Goal: Transaction & Acquisition: Purchase product/service

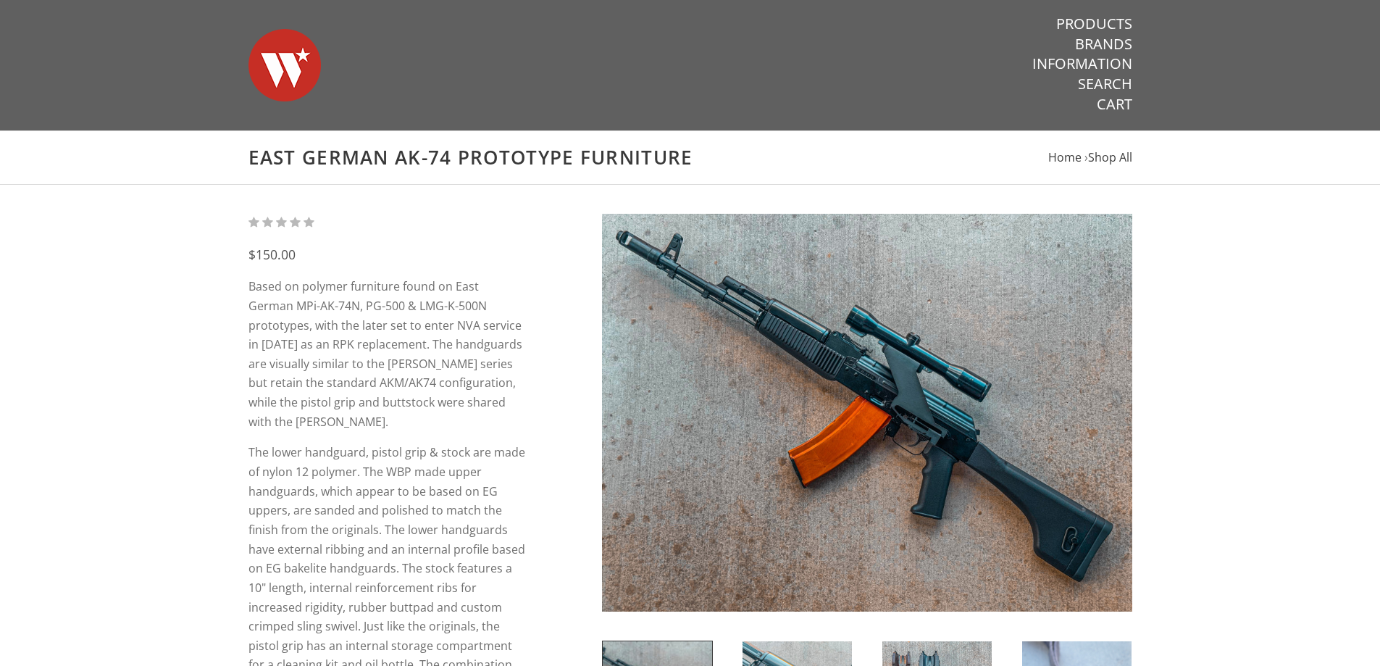
drag, startPoint x: 113, startPoint y: 412, endPoint x: 361, endPoint y: 296, distance: 273.5
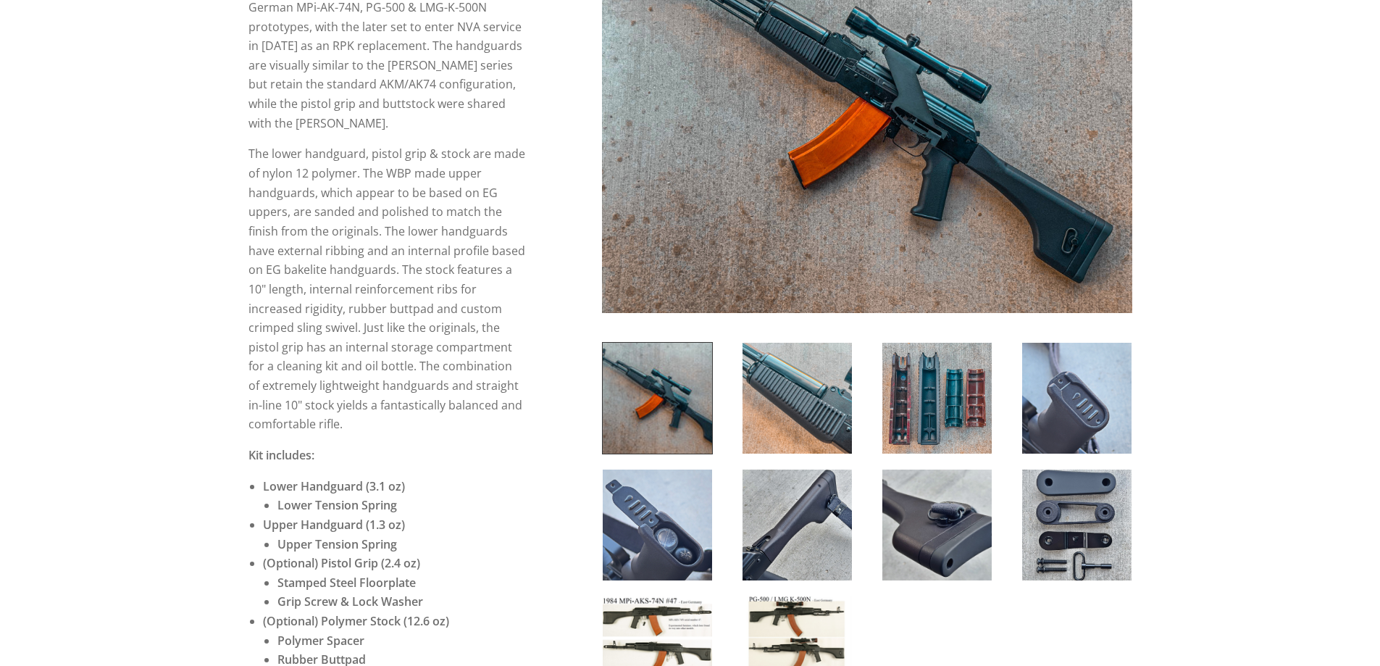
scroll to position [290, 0]
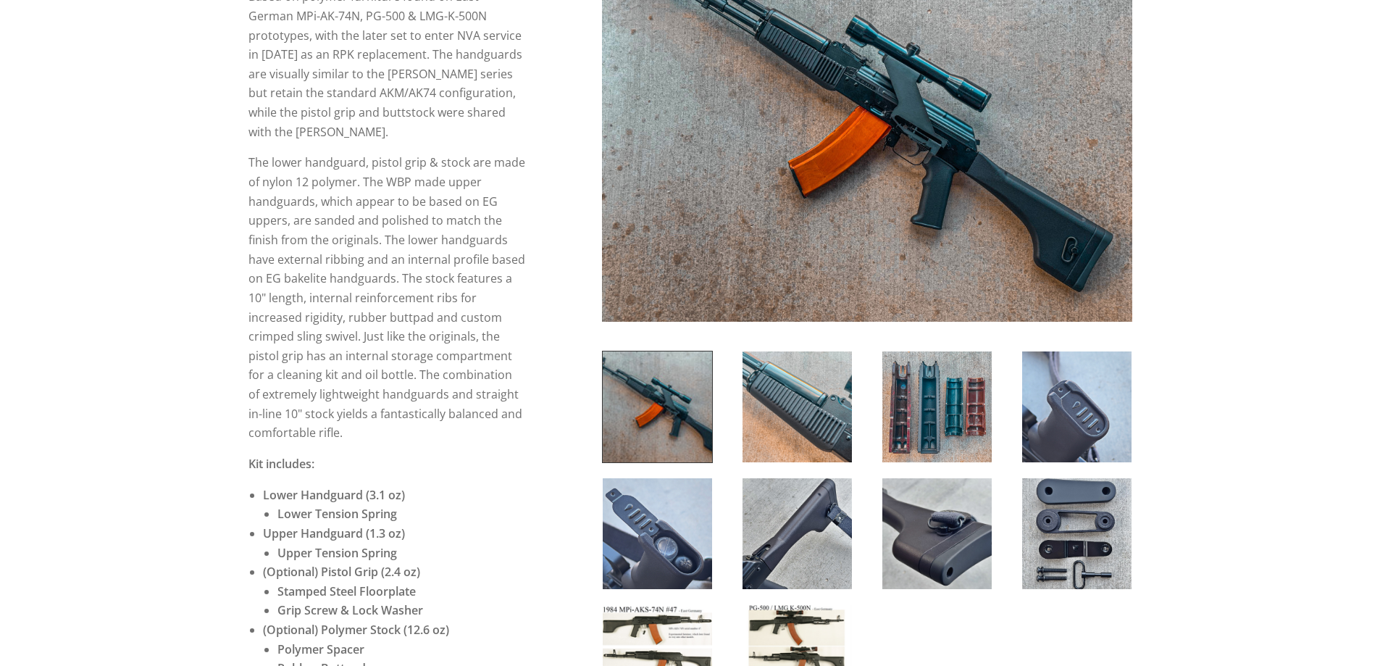
click at [863, 393] on div at bounding box center [797, 407] width 140 height 112
click at [873, 392] on div at bounding box center [937, 407] width 140 height 112
click at [906, 388] on img at bounding box center [936, 406] width 109 height 111
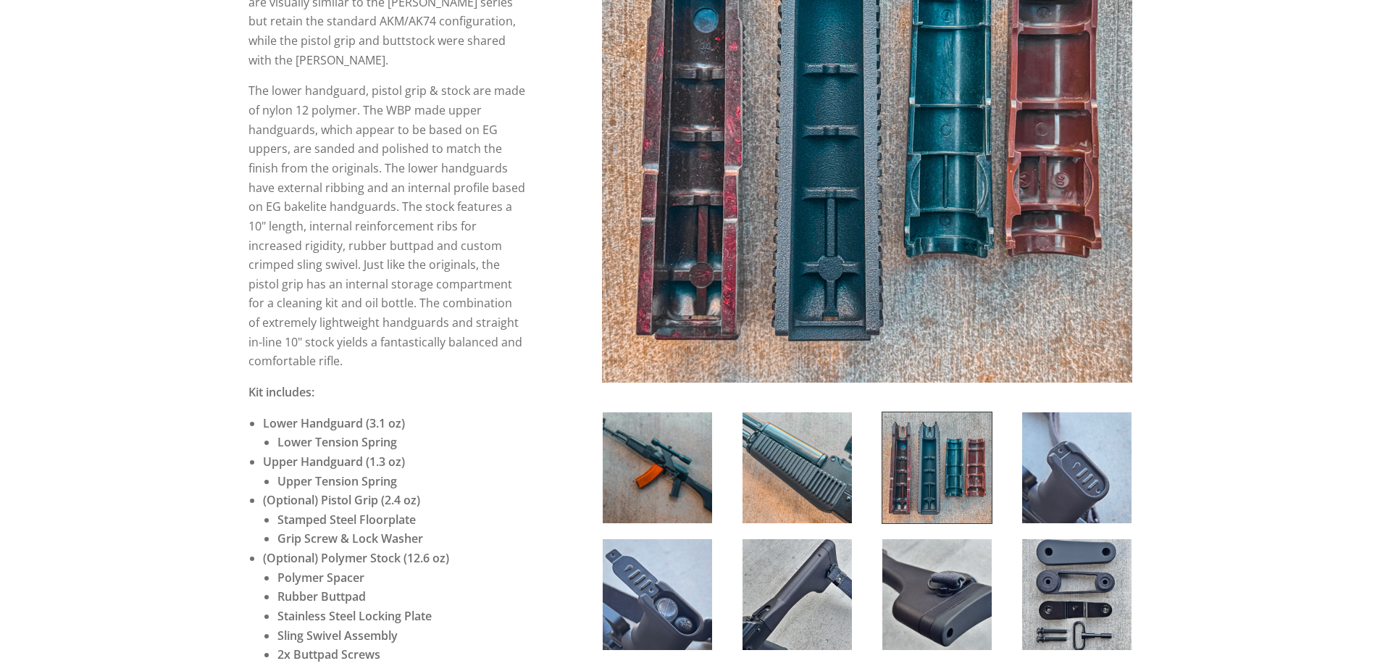
scroll to position [362, 0]
click at [811, 435] on img at bounding box center [797, 466] width 109 height 111
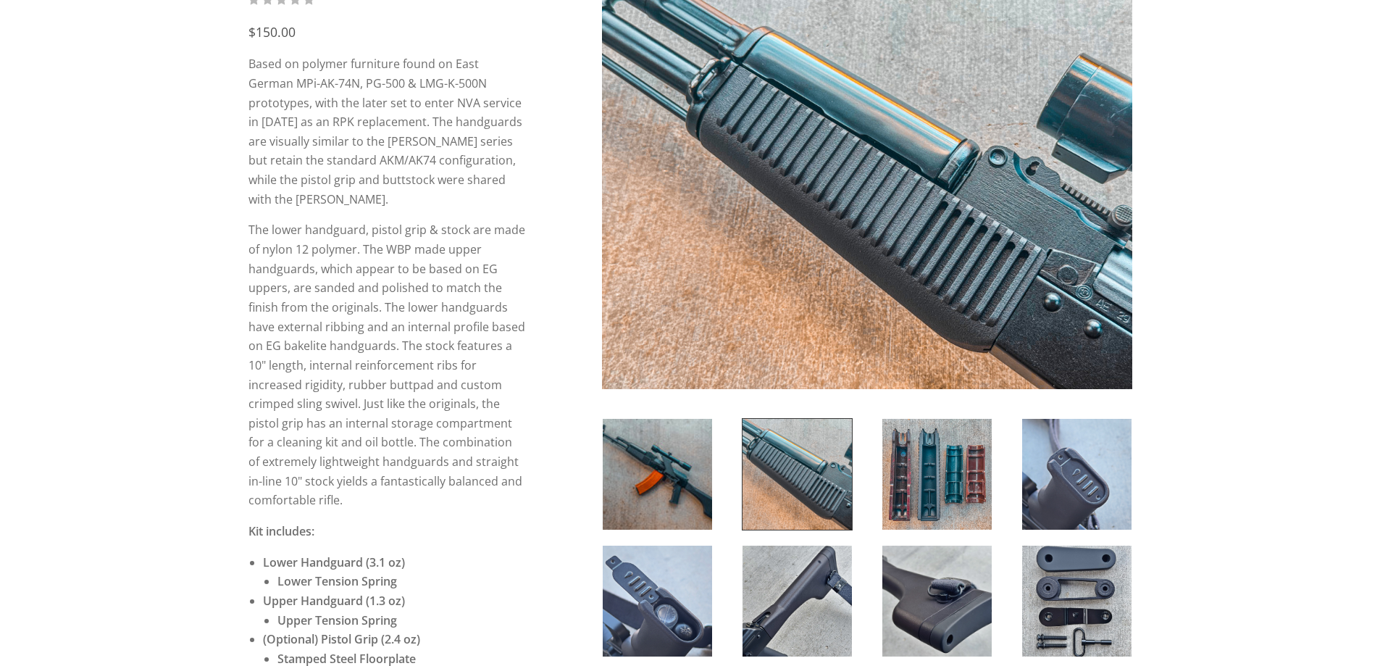
scroll to position [217, 0]
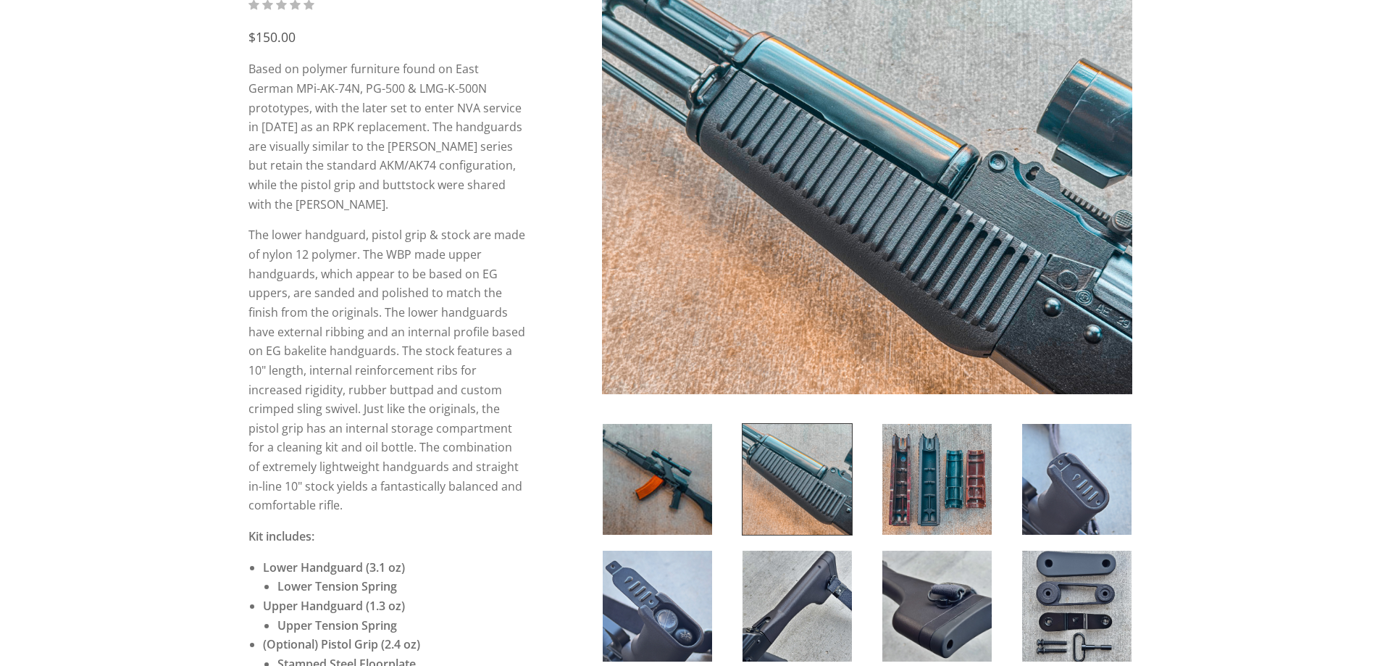
click at [927, 477] on img at bounding box center [936, 479] width 109 height 111
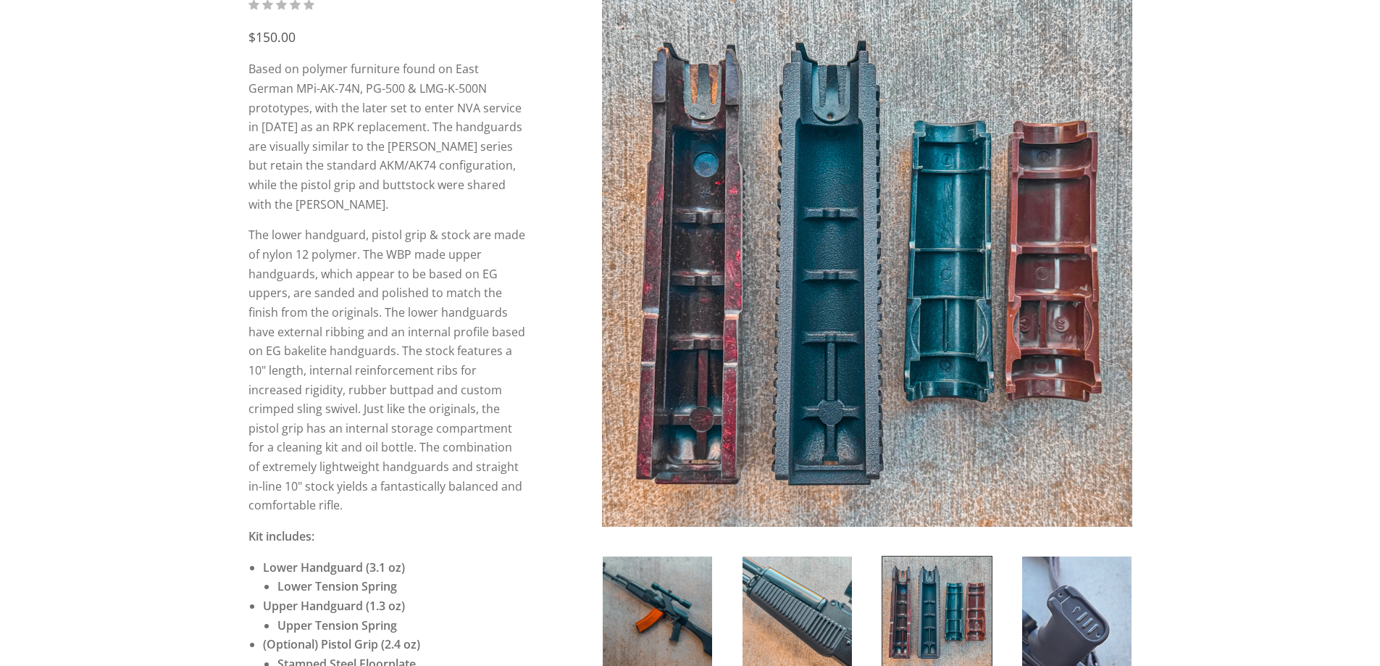
click at [701, 549] on div at bounding box center [867, 466] width 530 height 940
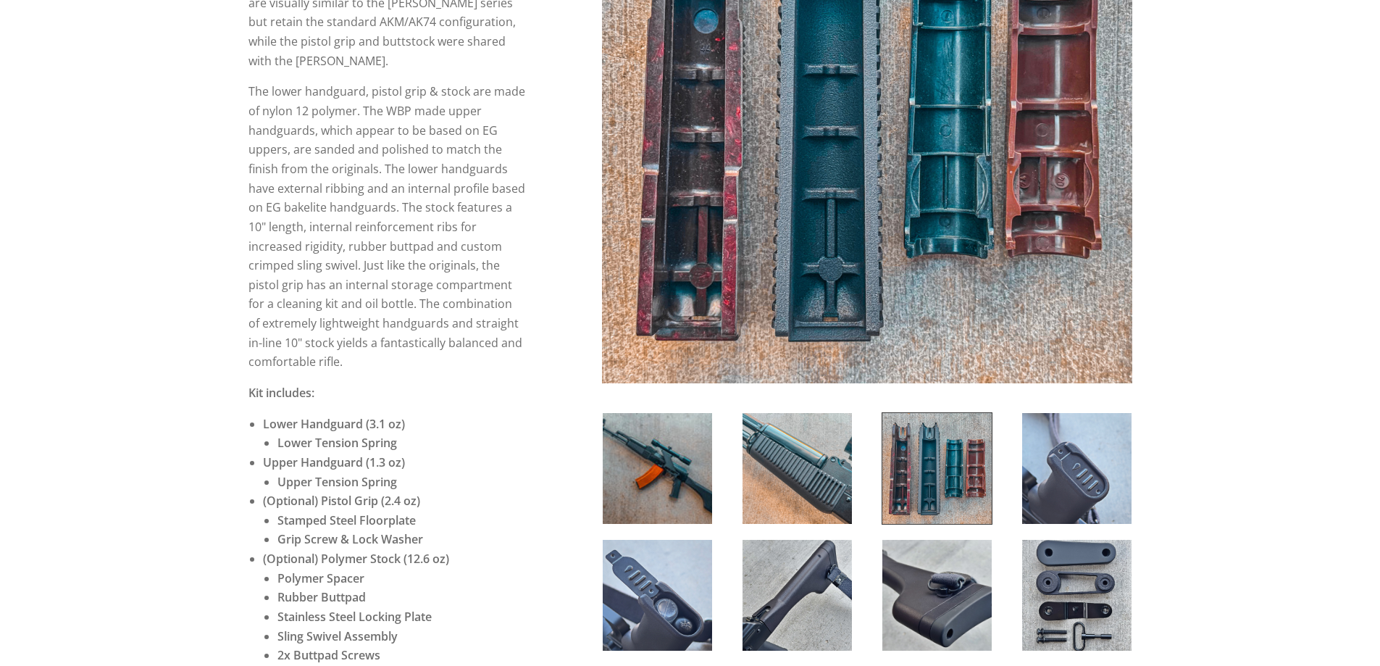
scroll to position [362, 0]
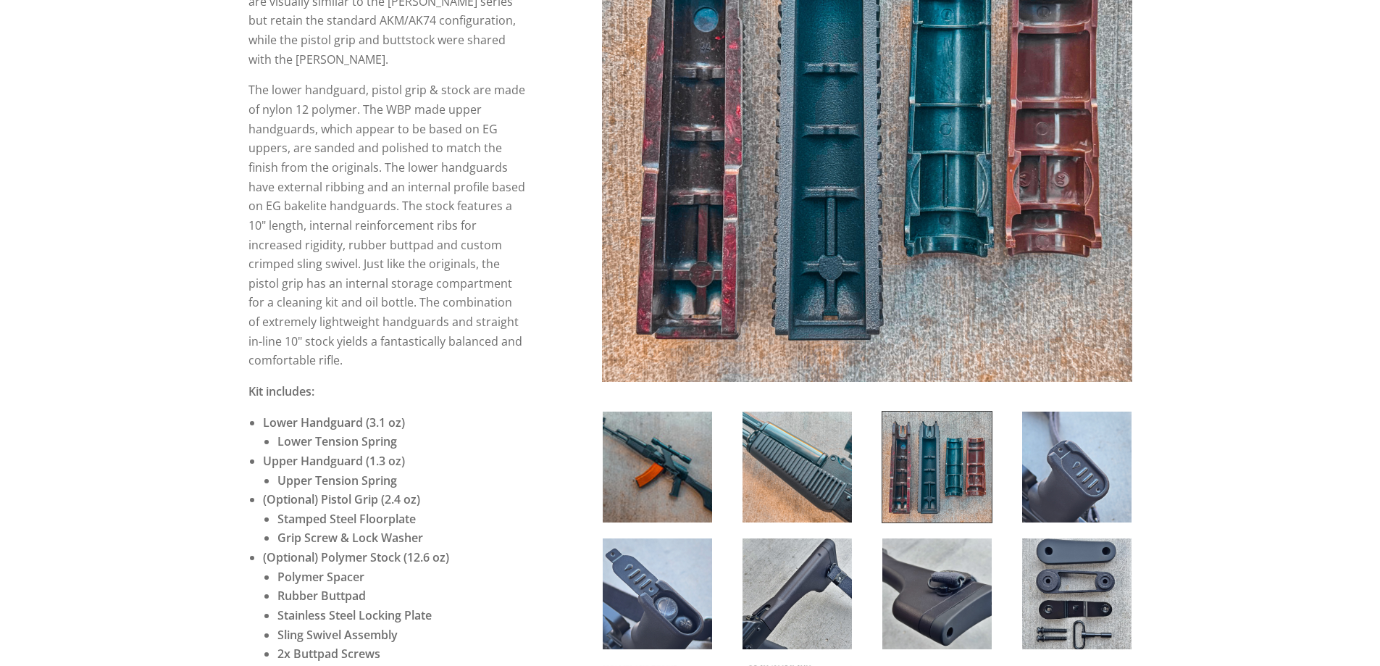
click at [611, 493] on img at bounding box center [657, 466] width 109 height 111
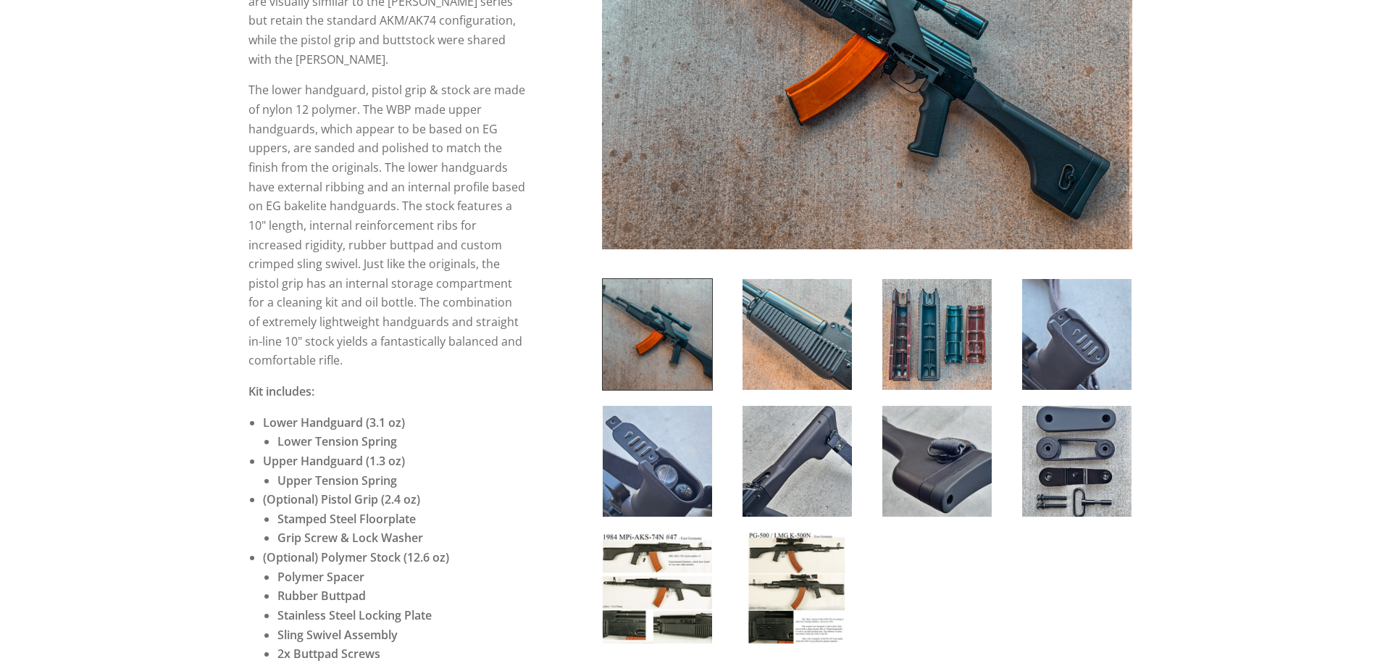
click at [645, 477] on img at bounding box center [657, 461] width 109 height 111
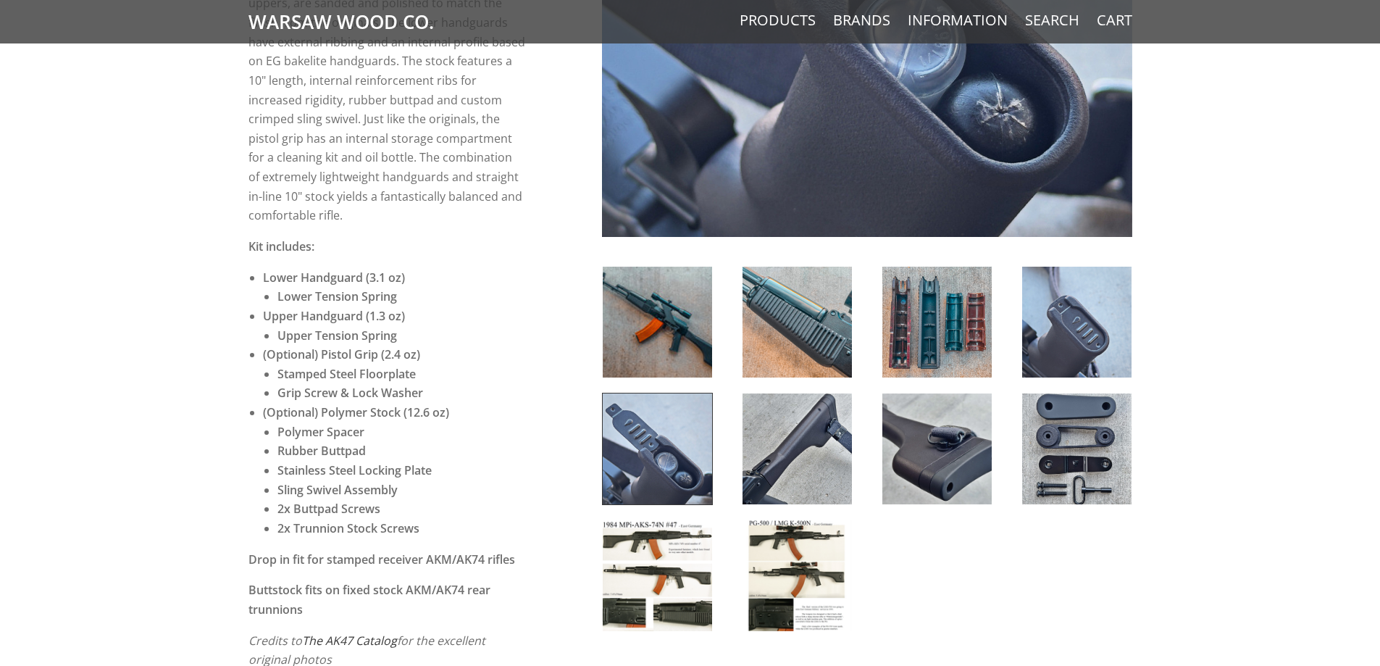
scroll to position [435, 0]
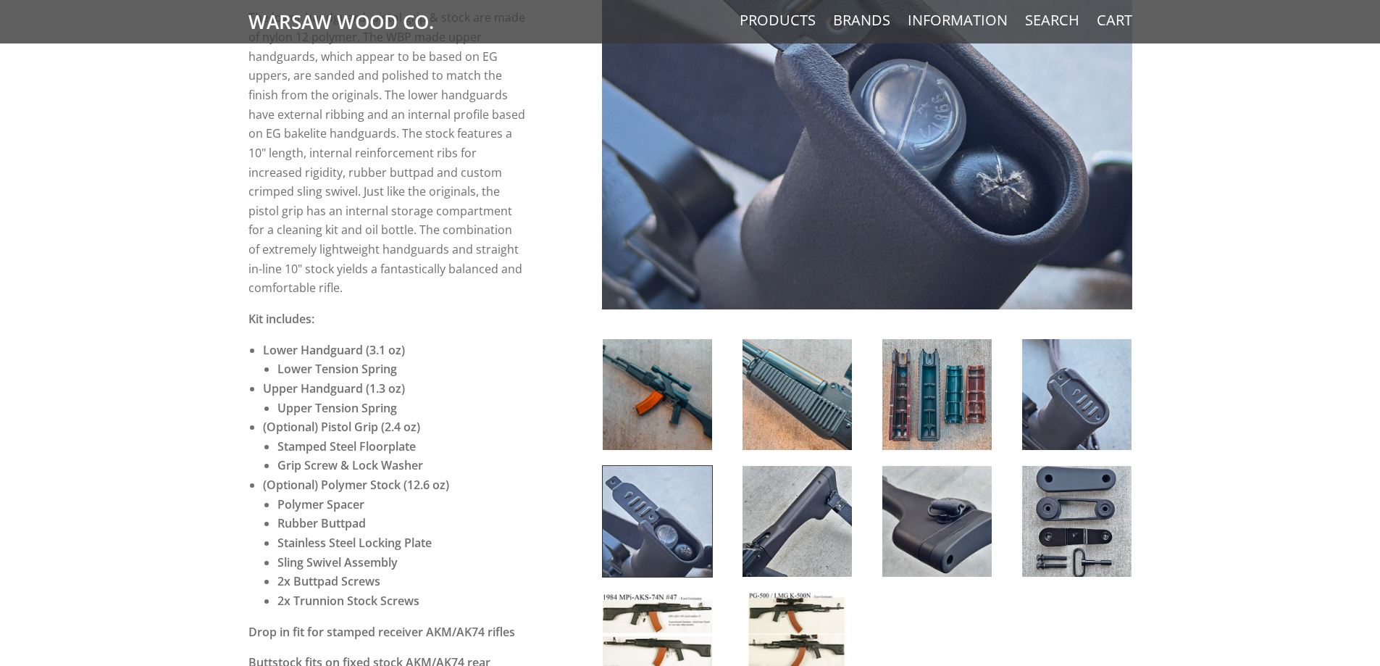
click at [1079, 535] on img at bounding box center [1076, 521] width 109 height 111
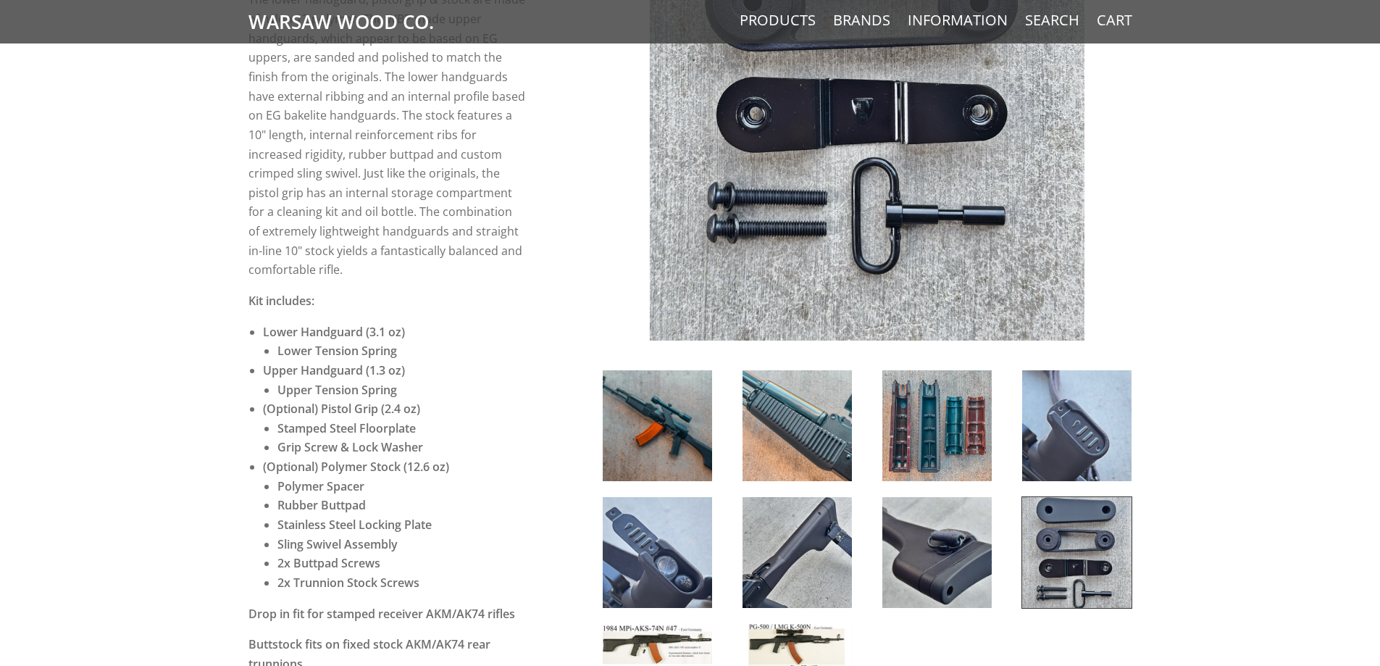
scroll to position [507, 0]
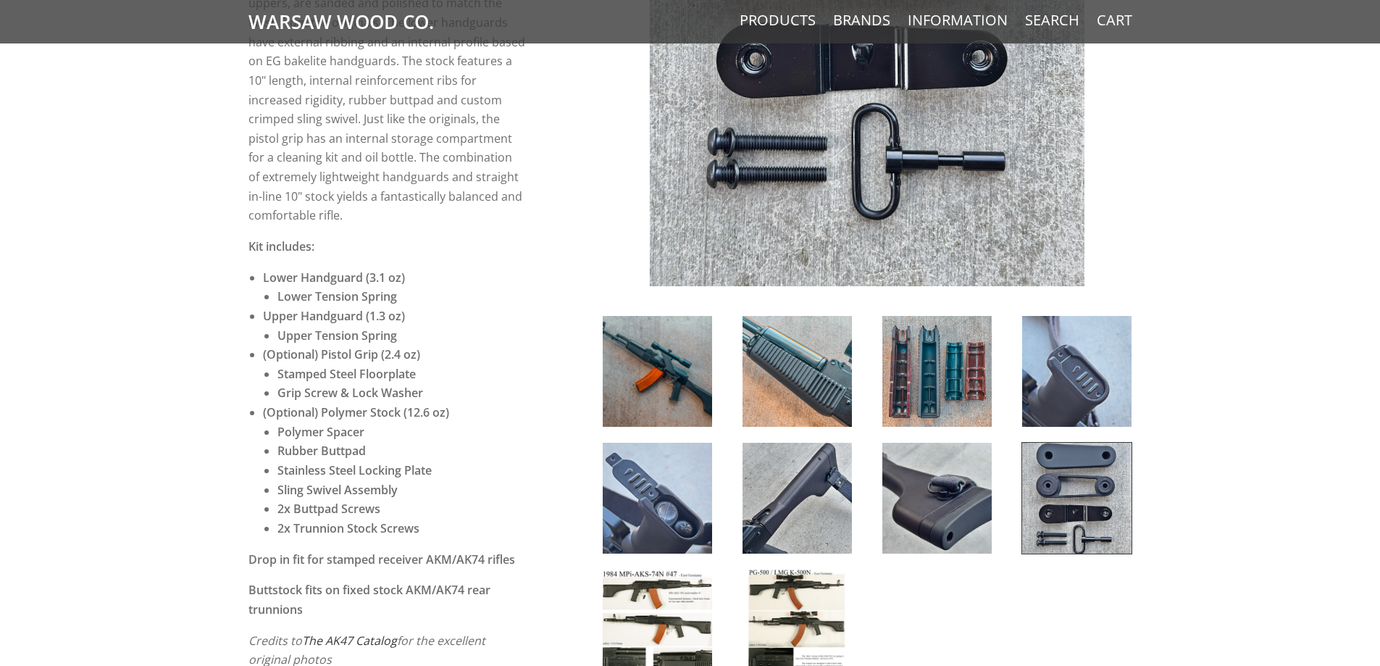
click at [670, 364] on img at bounding box center [657, 371] width 109 height 111
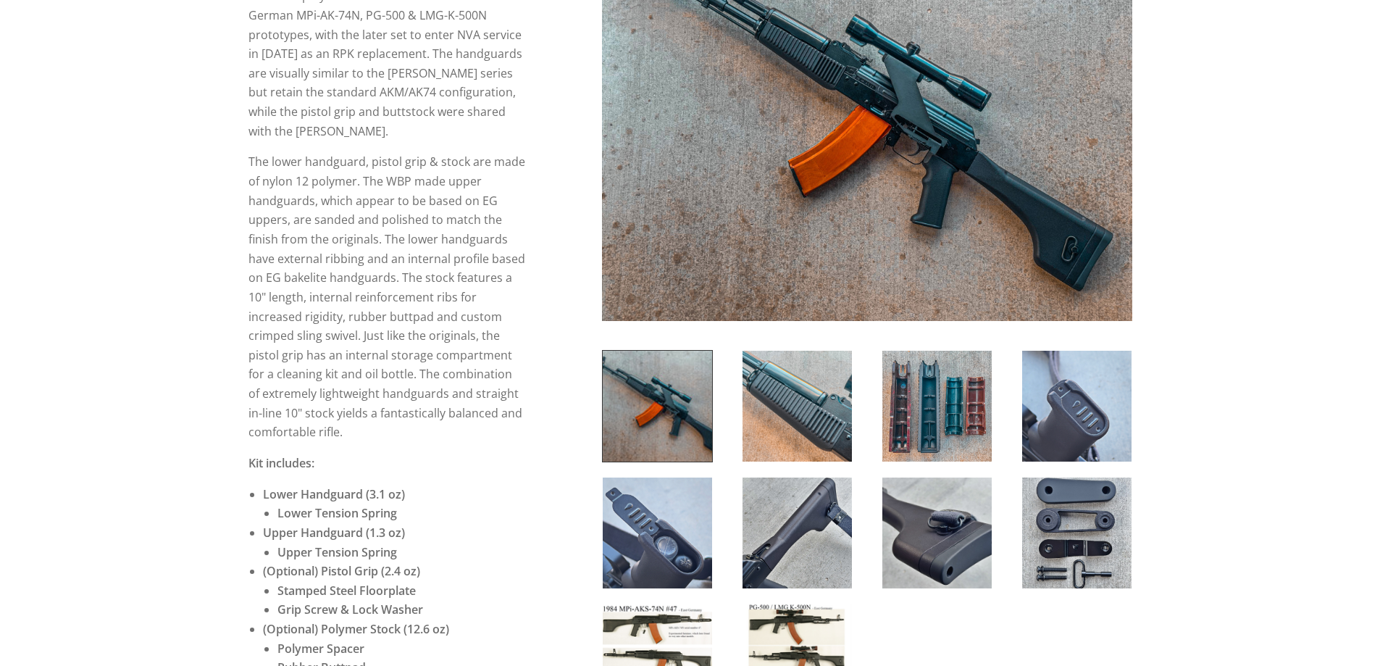
scroll to position [290, 0]
